Goal: Transaction & Acquisition: Purchase product/service

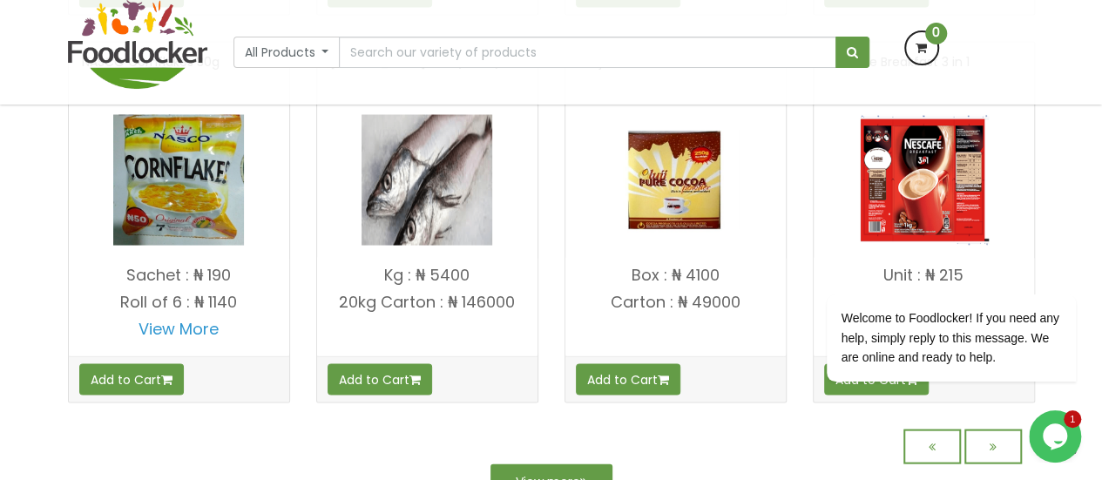
scroll to position [1638, 0]
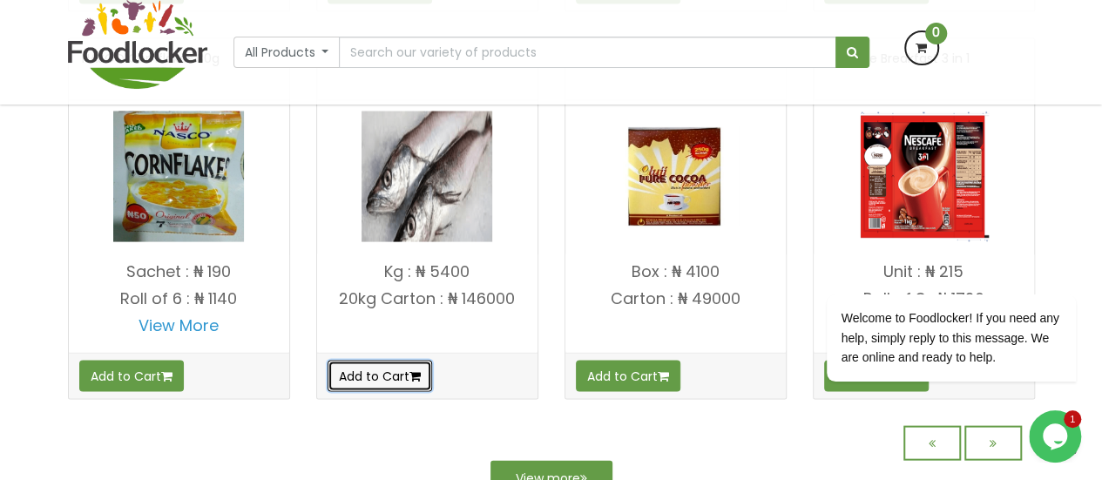
click at [372, 372] on button "Add to Cart" at bounding box center [379, 375] width 104 height 31
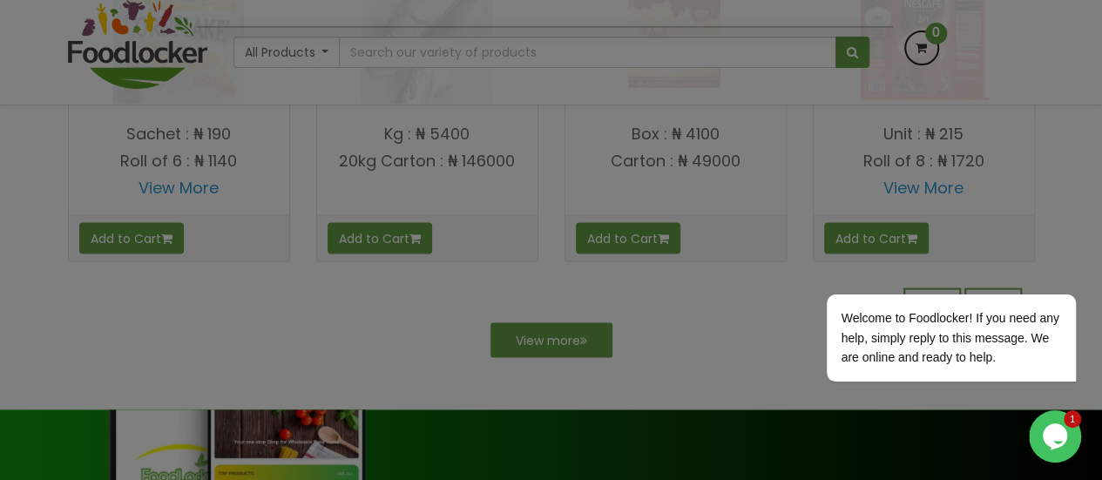
scroll to position [1500, 0]
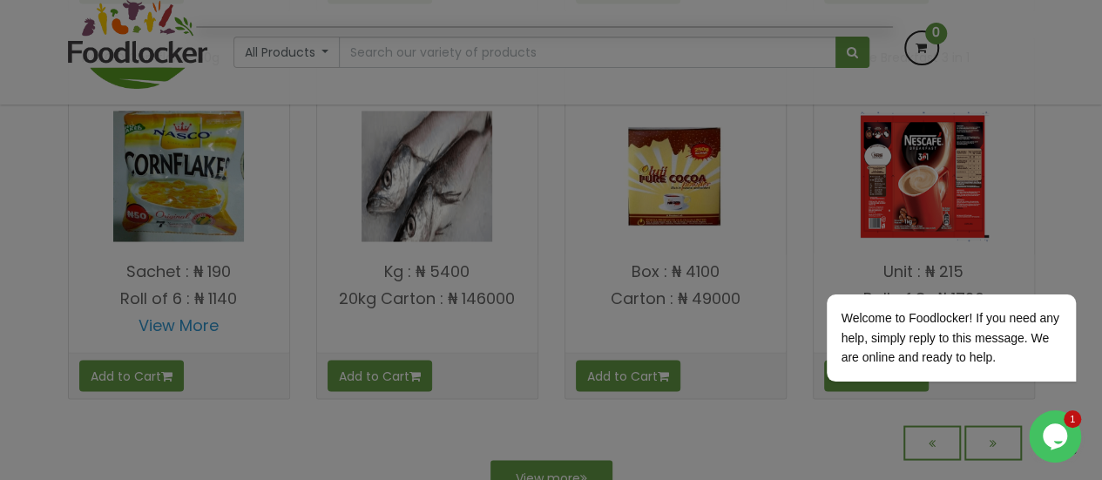
click at [629, 370] on div at bounding box center [551, 240] width 1102 height 480
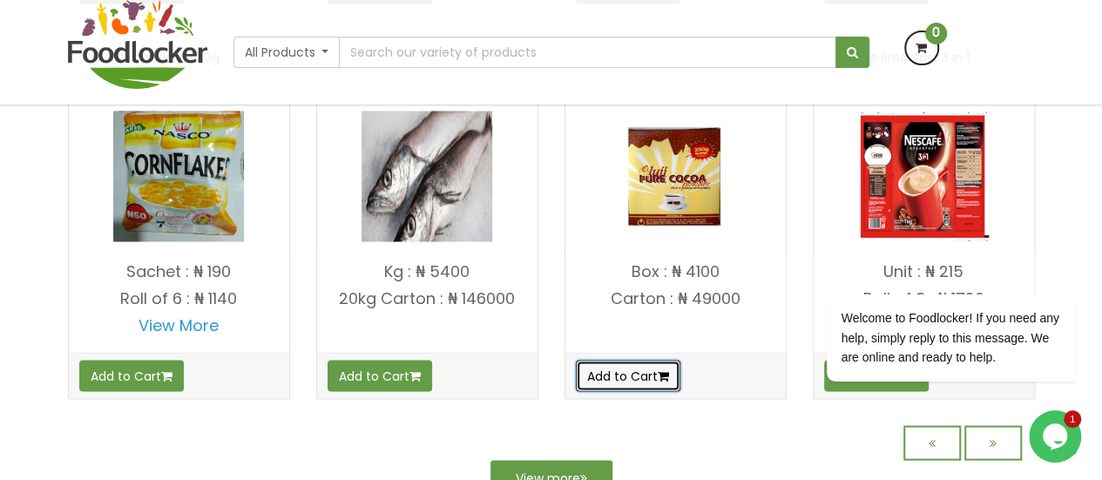
click at [626, 381] on button "Add to Cart" at bounding box center [628, 375] width 104 height 31
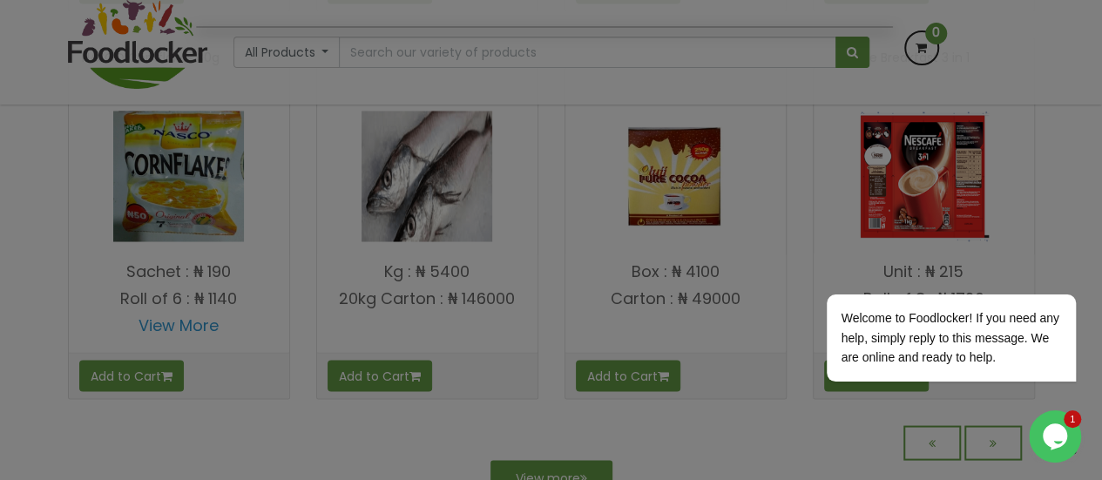
click at [923, 44] on div at bounding box center [551, 240] width 1102 height 480
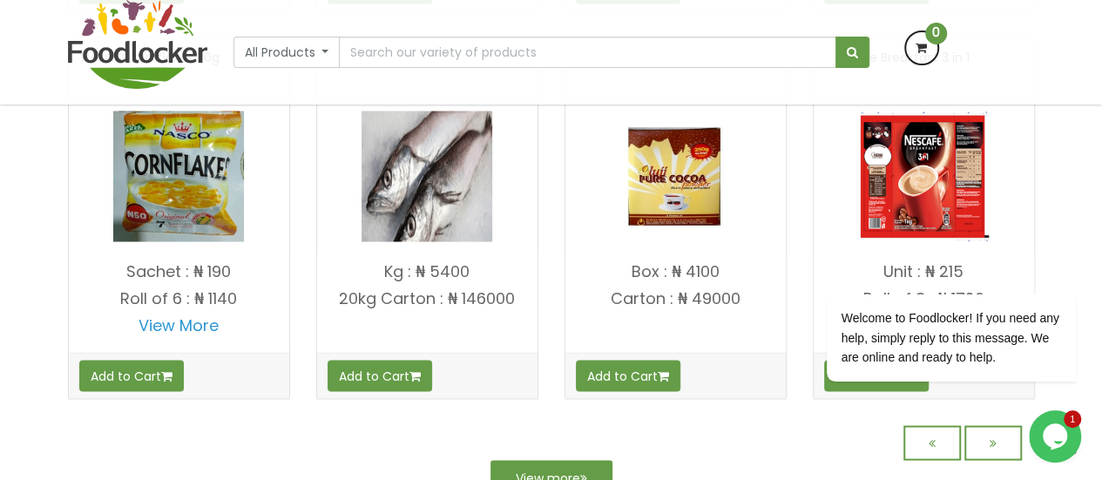
click at [922, 46] on icon at bounding box center [921, 47] width 31 height 31
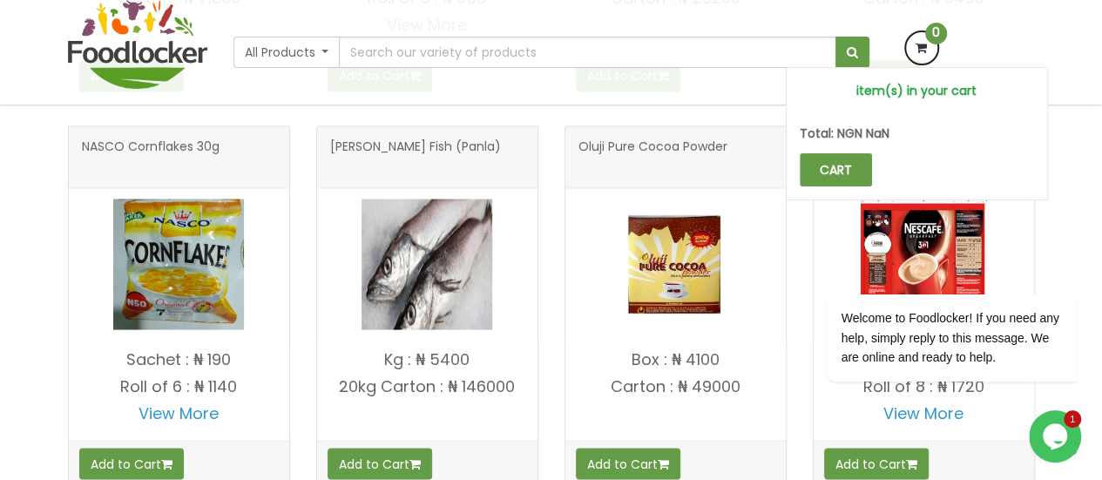
scroll to position [1464, 0]
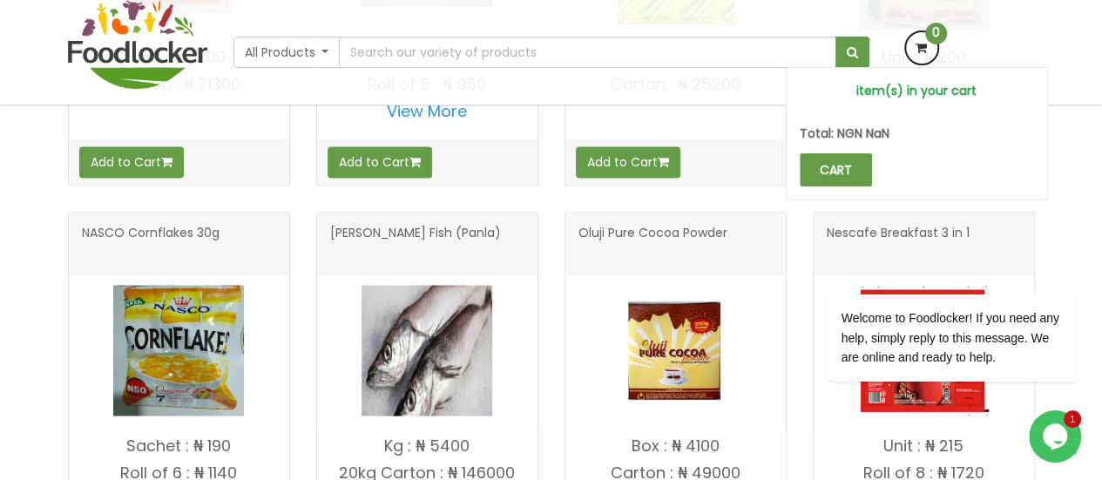
click at [462, 346] on img at bounding box center [426, 350] width 131 height 131
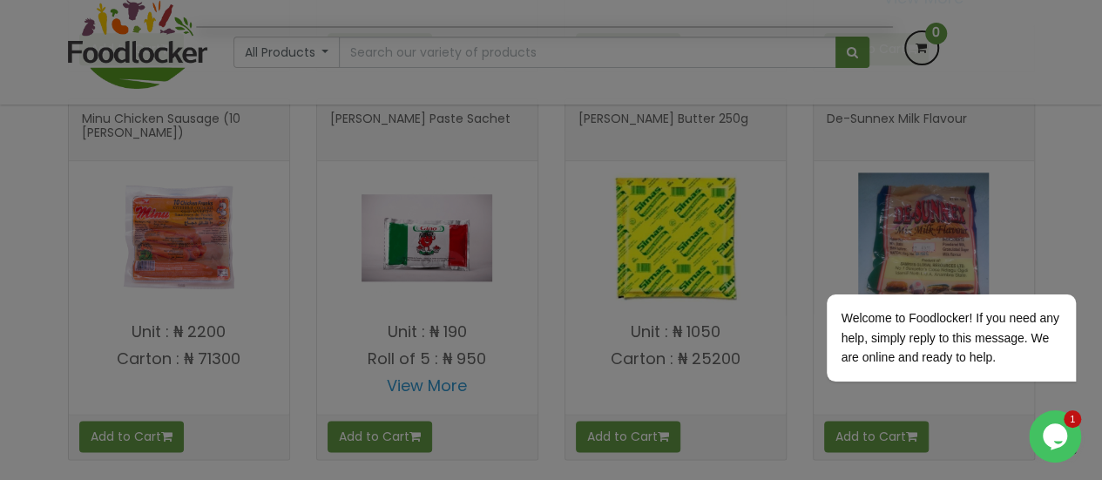
scroll to position [1065, 0]
